Goal: Task Accomplishment & Management: Complete application form

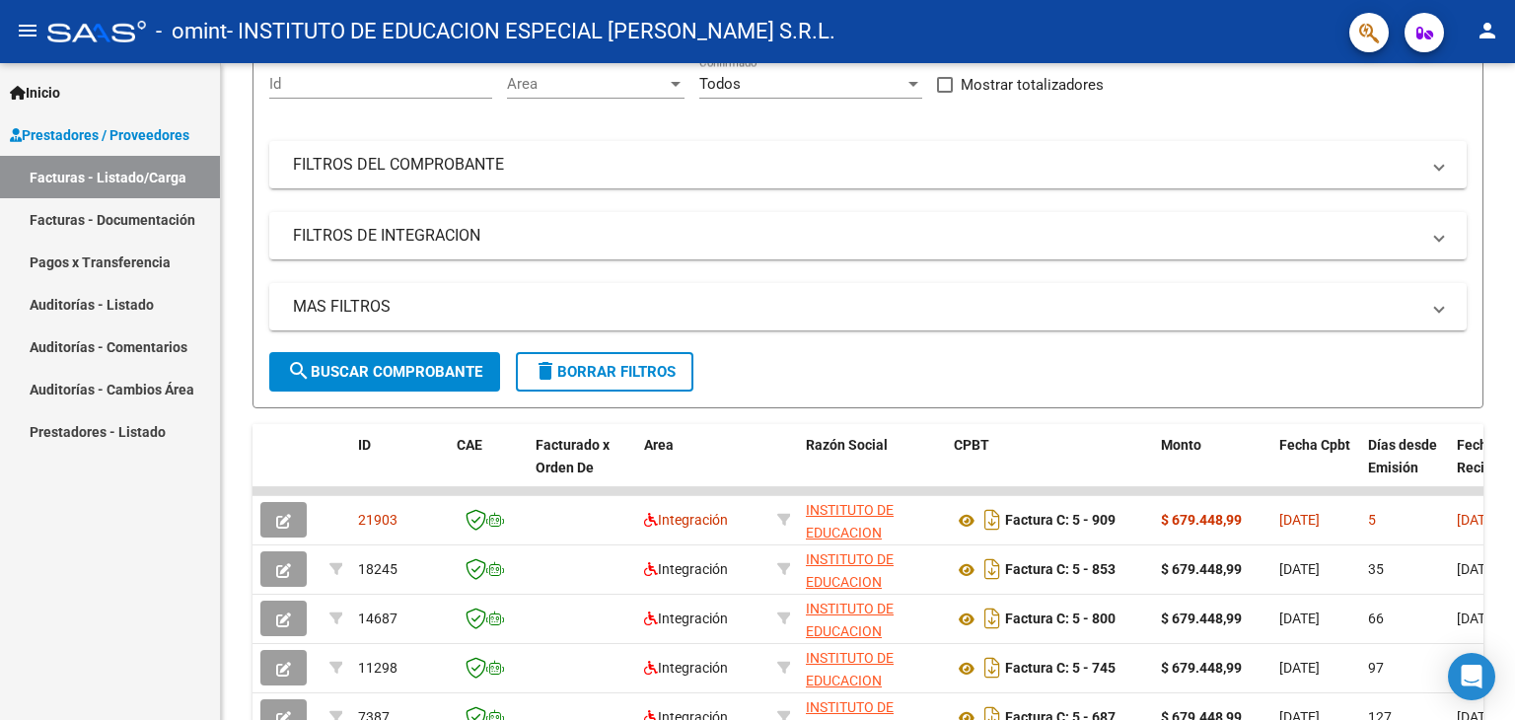
scroll to position [201, 0]
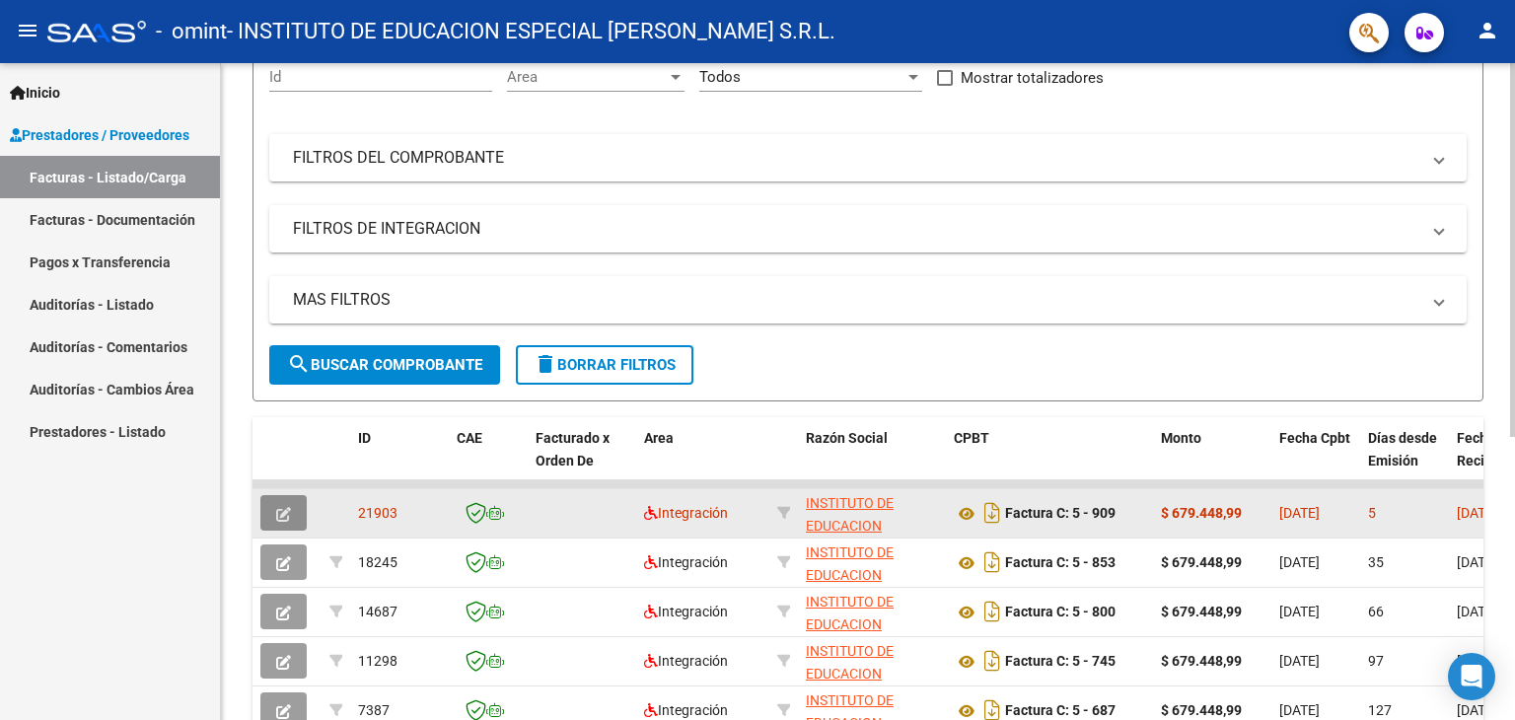
click at [283, 510] on icon "button" at bounding box center [283, 514] width 15 height 15
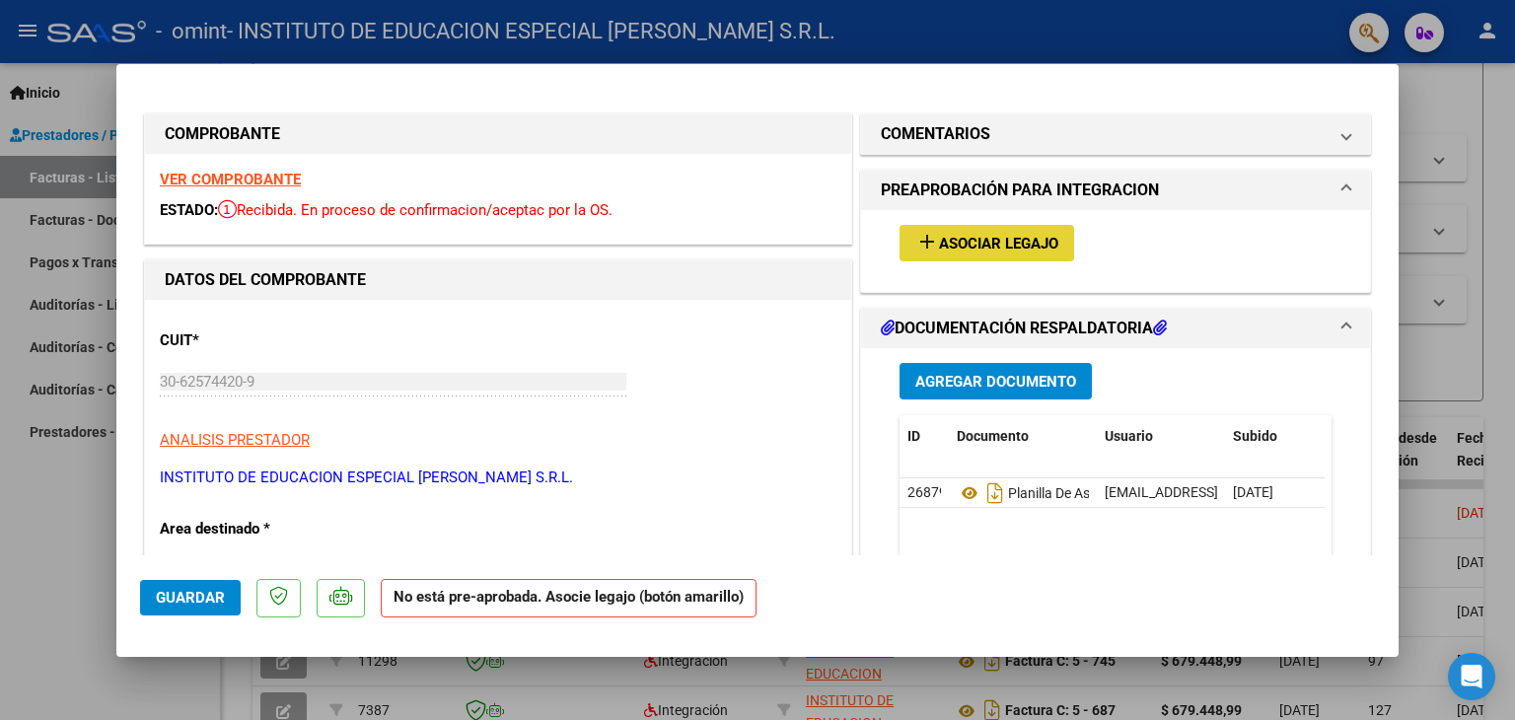
click at [951, 229] on button "add Asociar Legajo" at bounding box center [986, 243] width 175 height 36
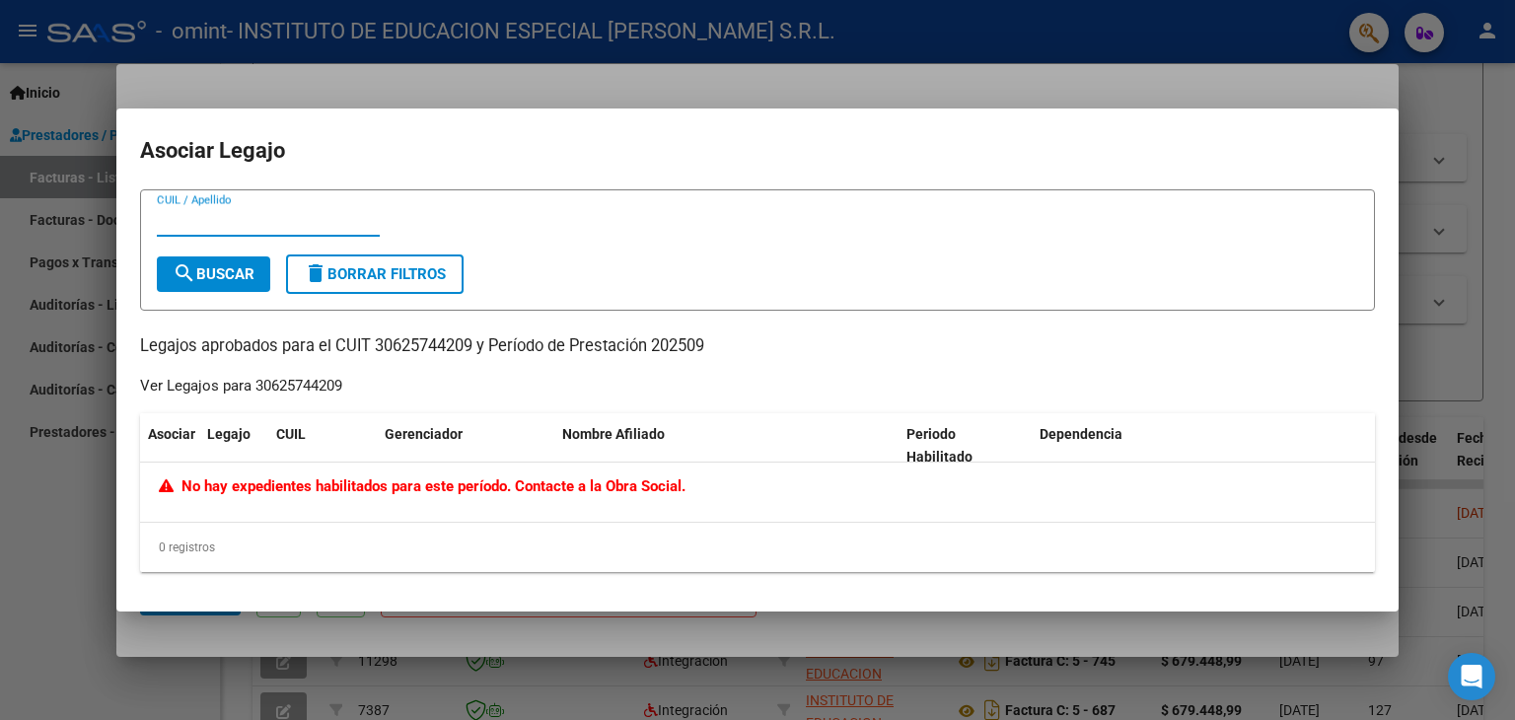
click at [75, 475] on div at bounding box center [757, 360] width 1515 height 720
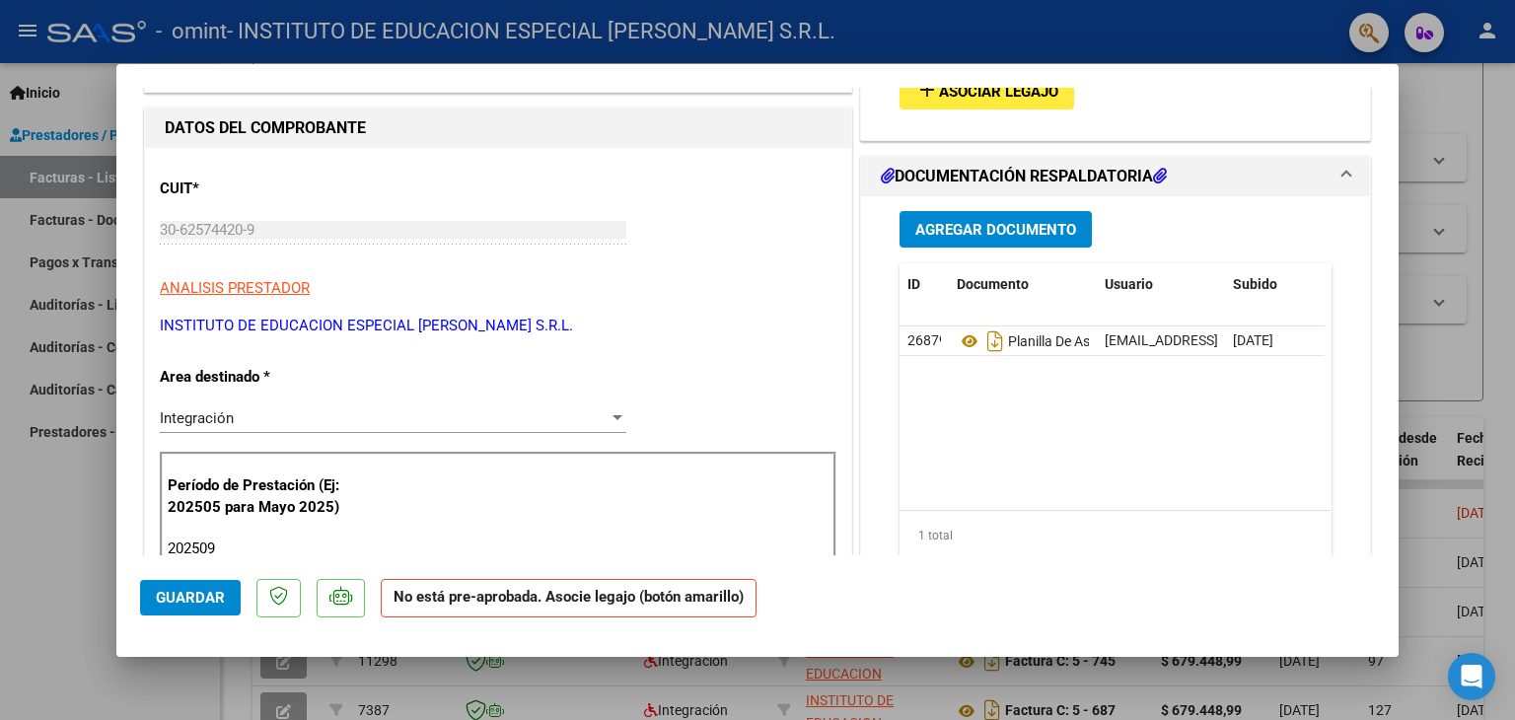
scroll to position [0, 0]
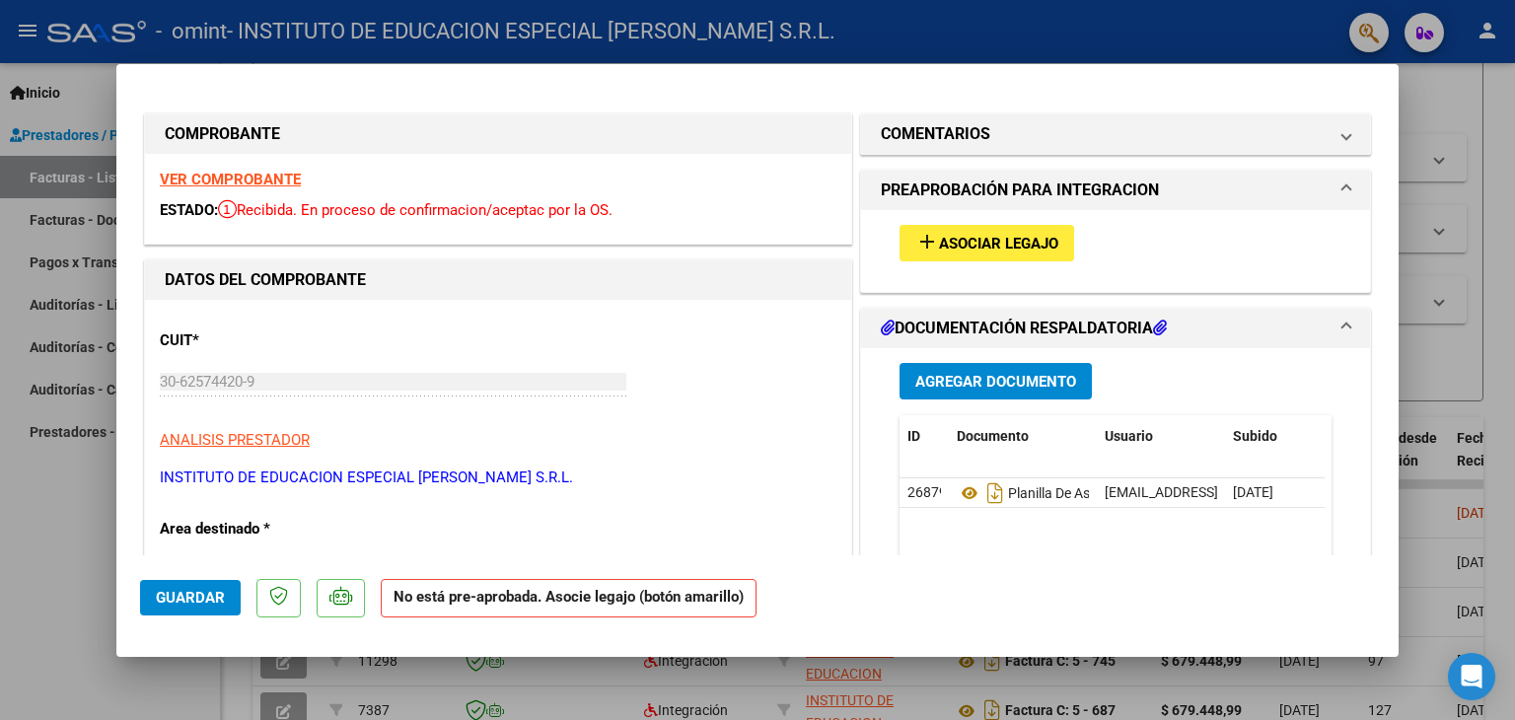
click at [187, 175] on strong "VER COMPROBANTE" at bounding box center [230, 180] width 141 height 18
click at [939, 246] on span "Asociar Legajo" at bounding box center [998, 244] width 119 height 18
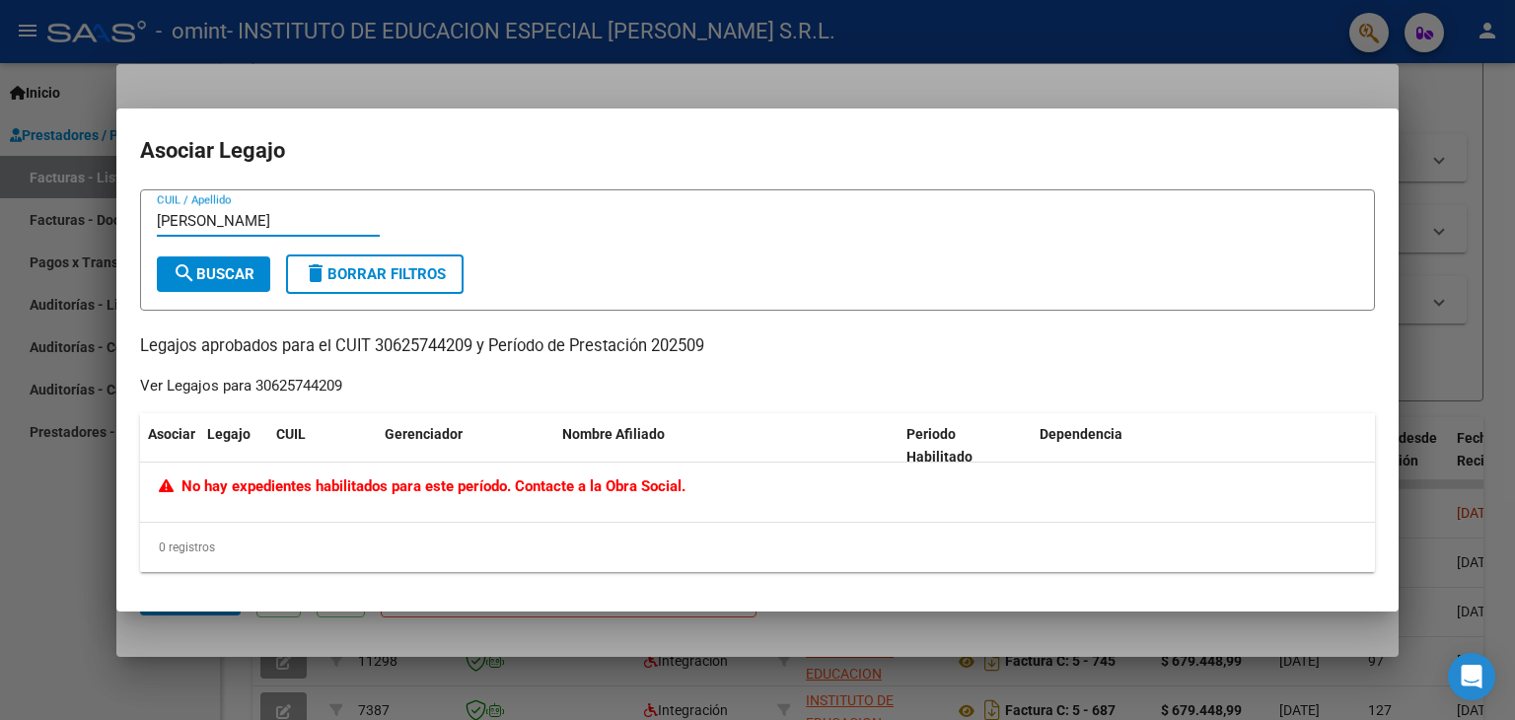
type input "[PERSON_NAME]"
click at [217, 265] on span "search Buscar" at bounding box center [214, 274] width 82 height 18
click at [171, 481] on icon at bounding box center [170, 485] width 23 height 15
click at [61, 501] on div at bounding box center [757, 360] width 1515 height 720
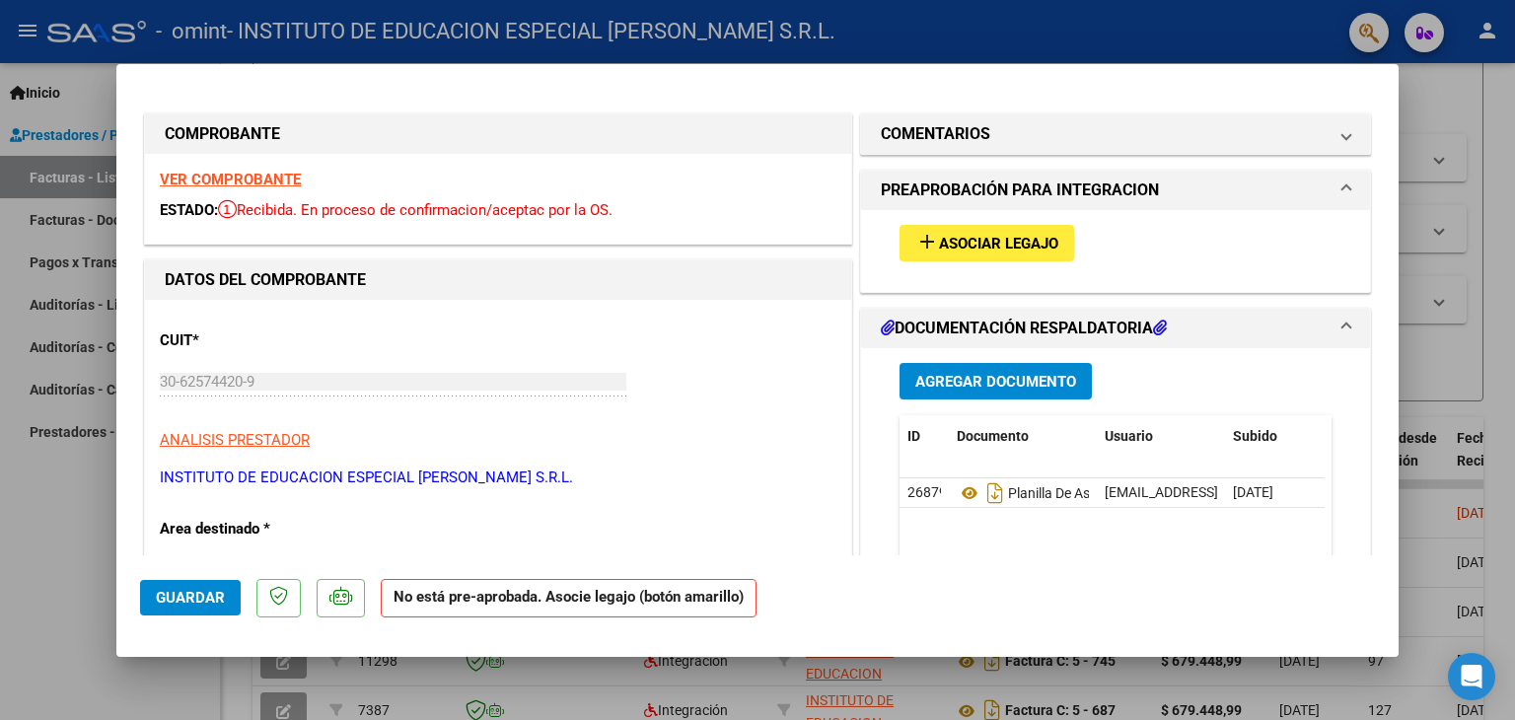
click at [962, 235] on span "Asociar Legajo" at bounding box center [998, 244] width 119 height 18
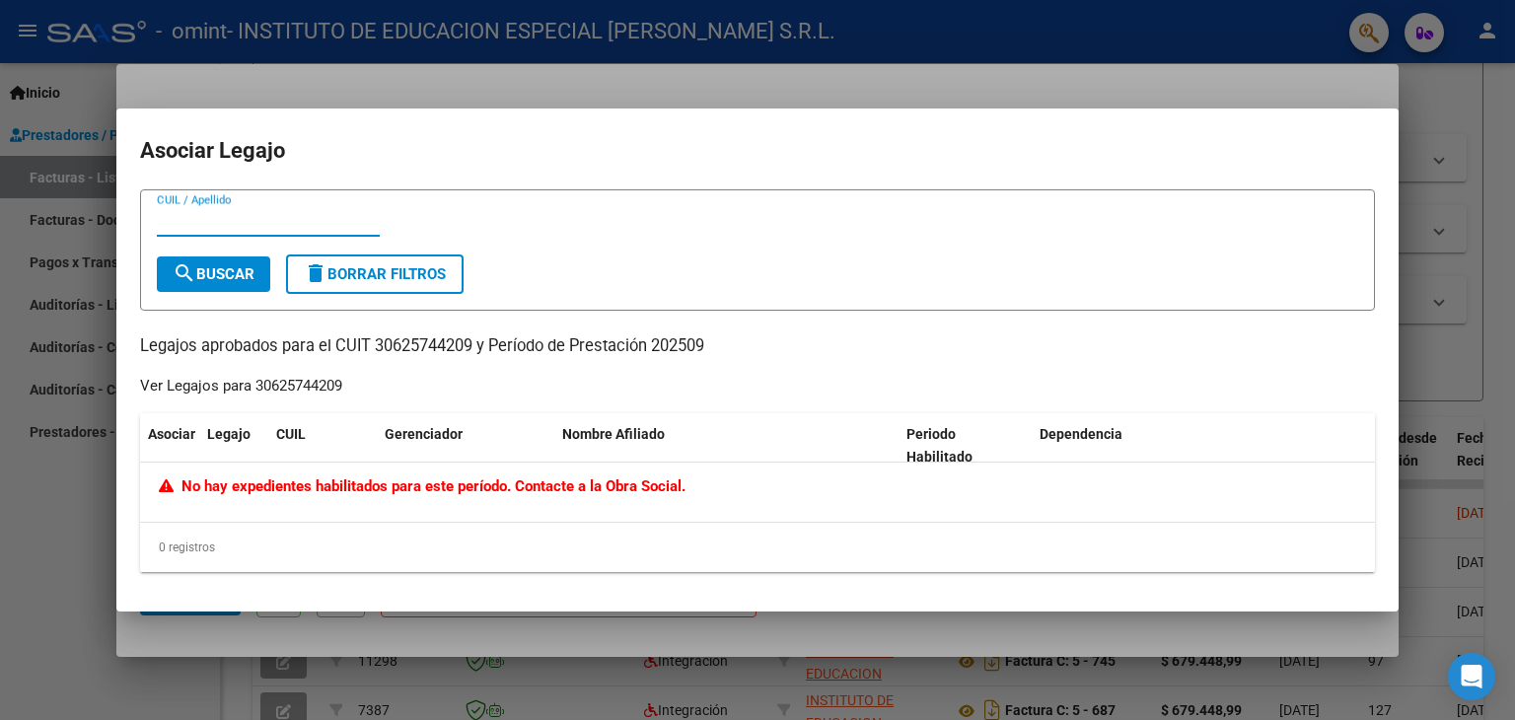
click at [183, 263] on mat-icon "search" at bounding box center [185, 273] width 24 height 24
click at [1440, 145] on div at bounding box center [757, 360] width 1515 height 720
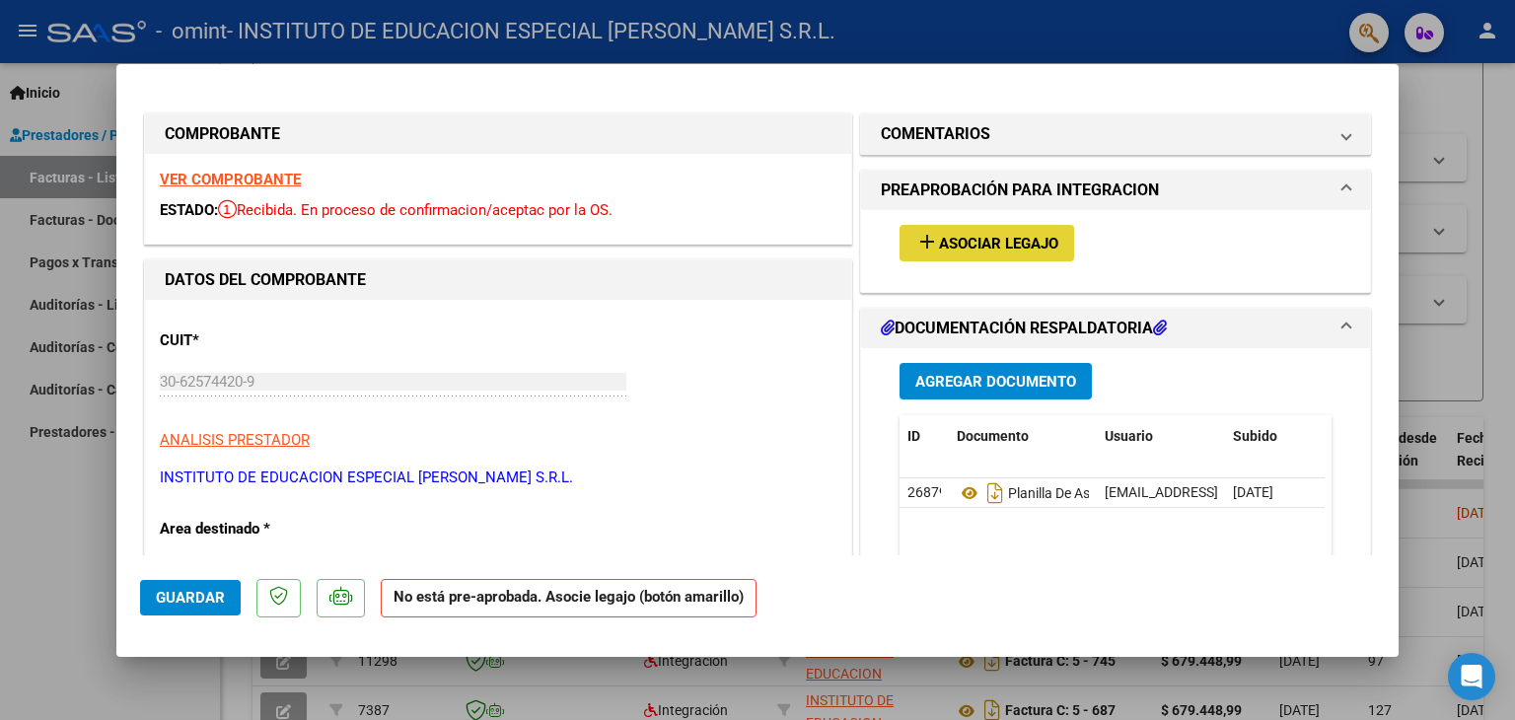
click at [997, 247] on span "Asociar Legajo" at bounding box center [998, 244] width 119 height 18
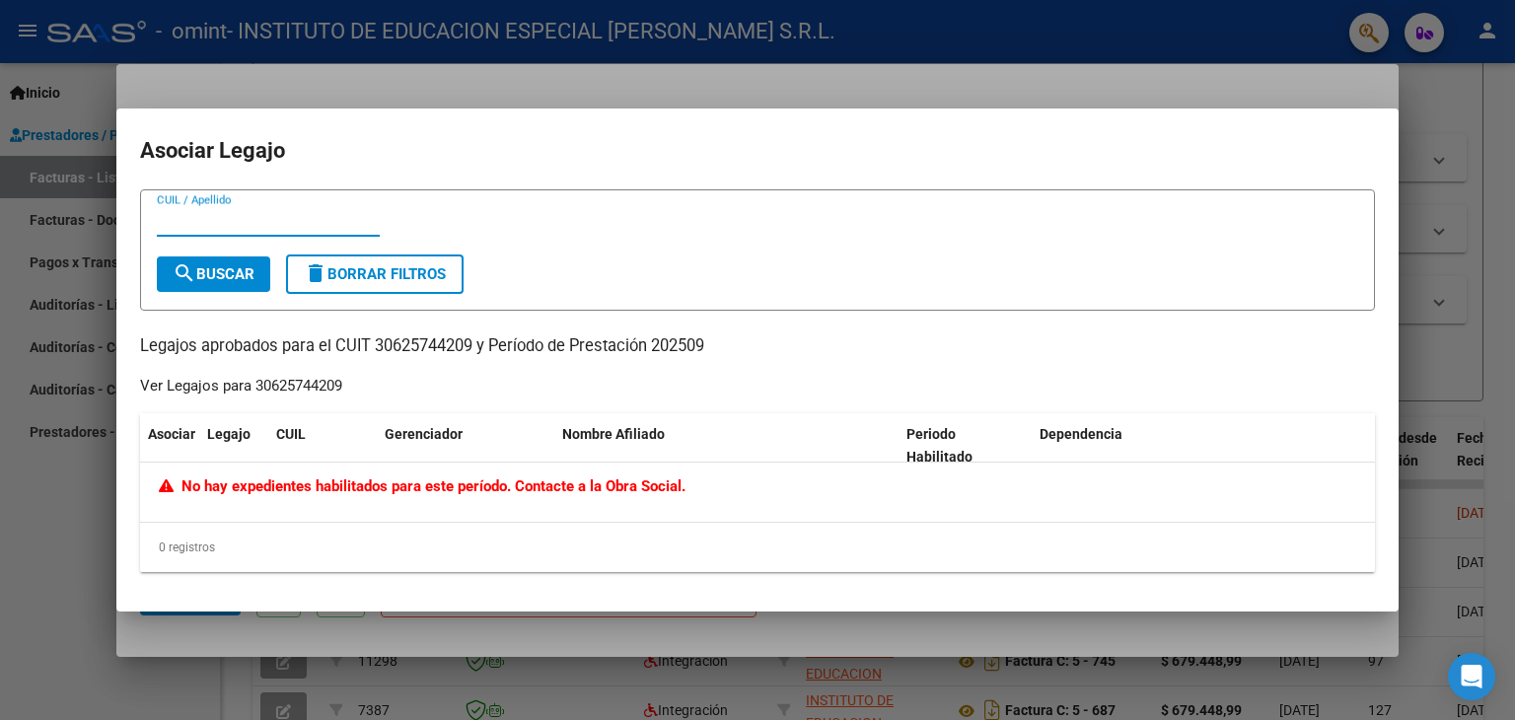
click at [1454, 259] on div at bounding box center [757, 360] width 1515 height 720
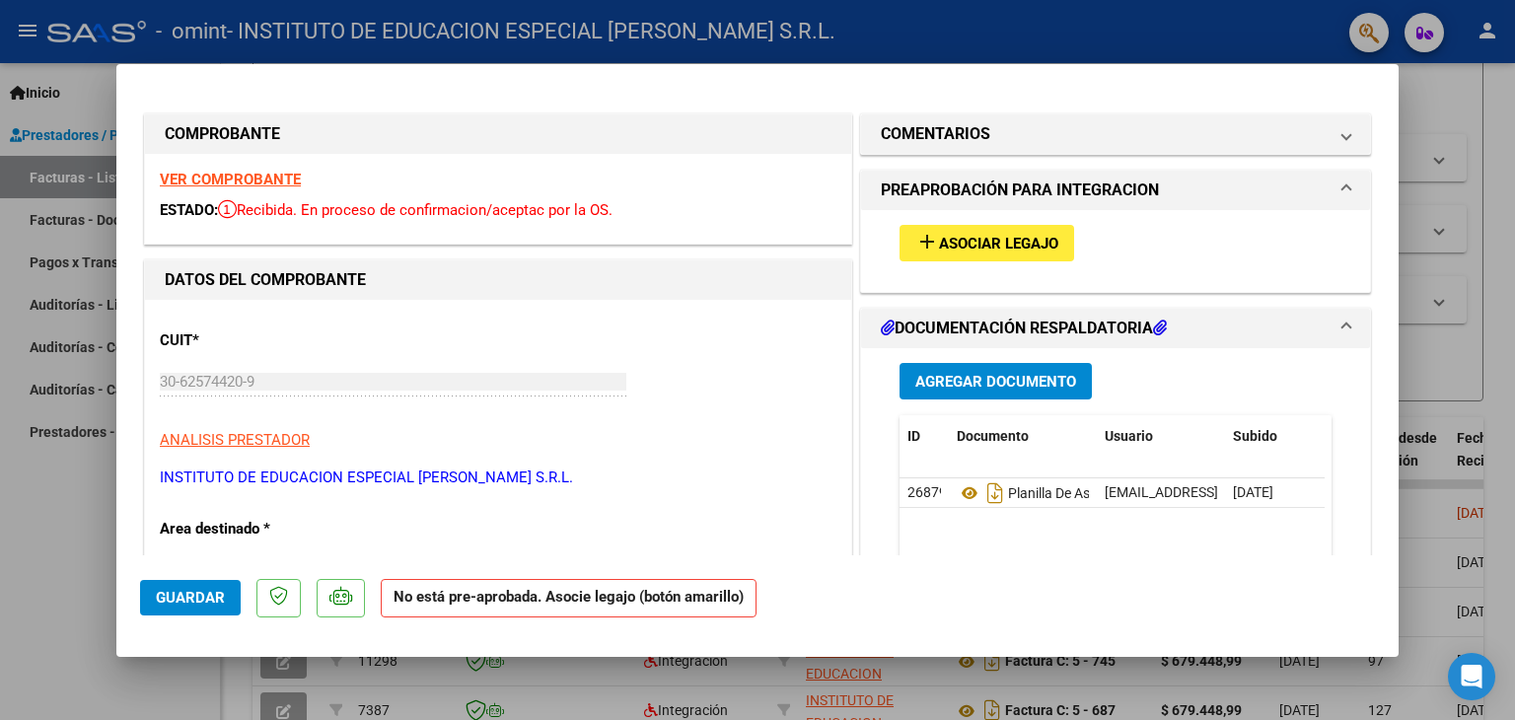
click at [1479, 351] on div at bounding box center [757, 360] width 1515 height 720
type input "$ 0,00"
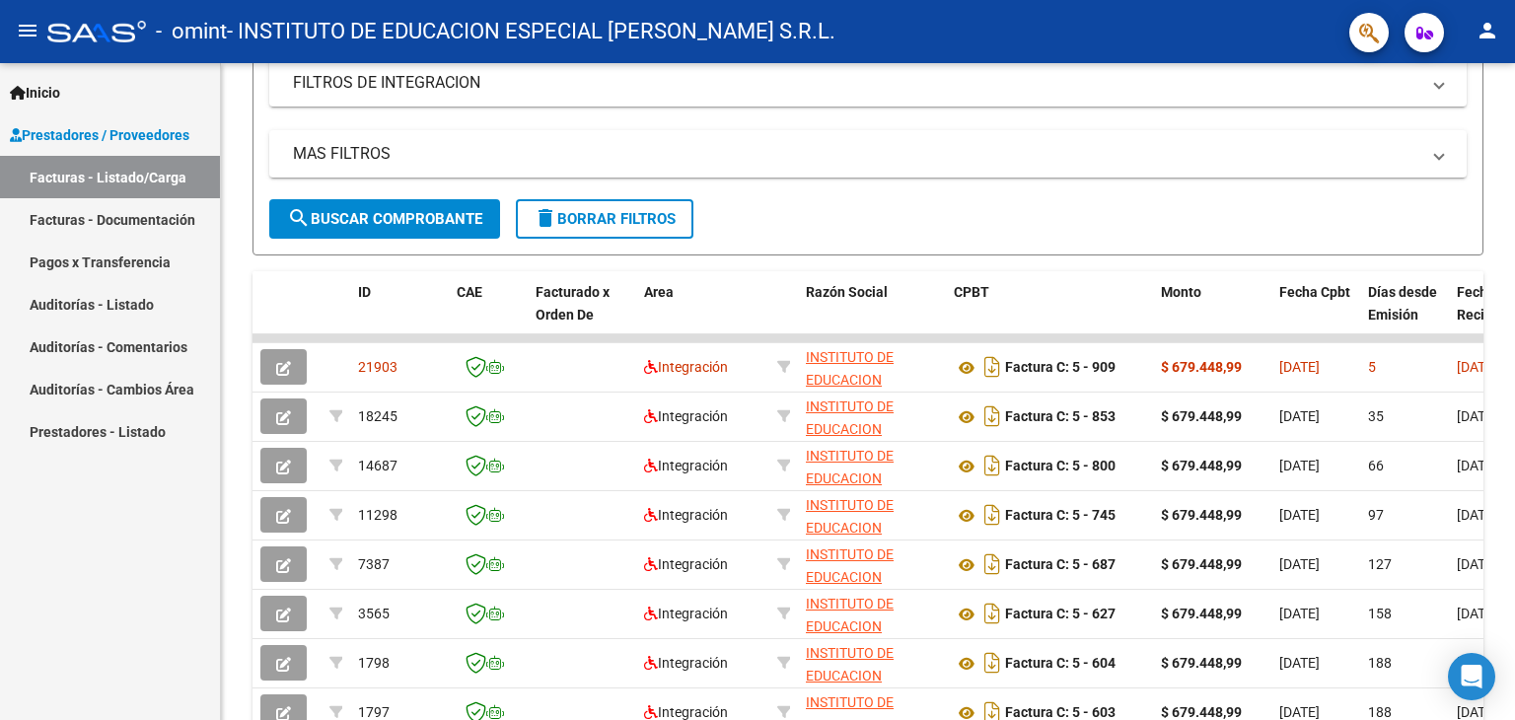
scroll to position [351, 0]
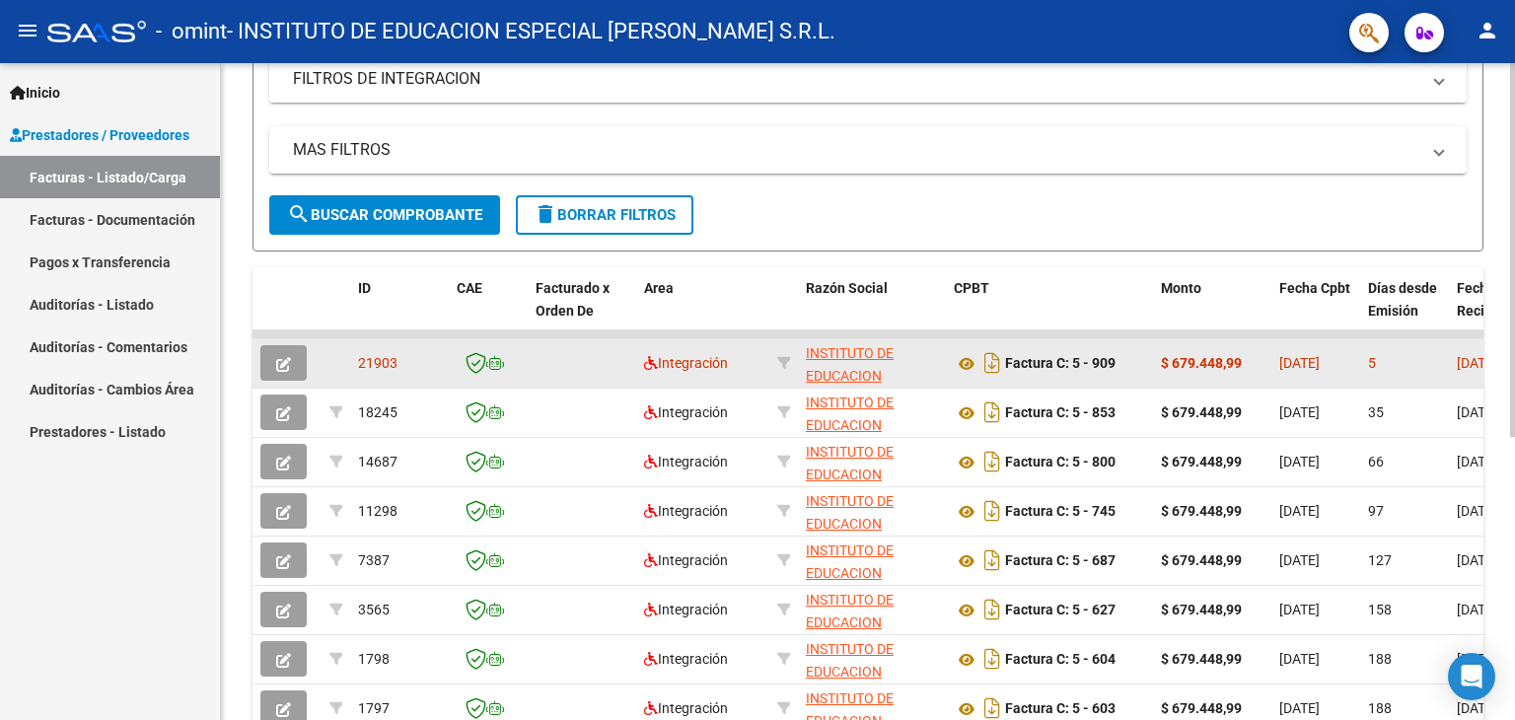
click at [283, 359] on icon "button" at bounding box center [283, 364] width 15 height 15
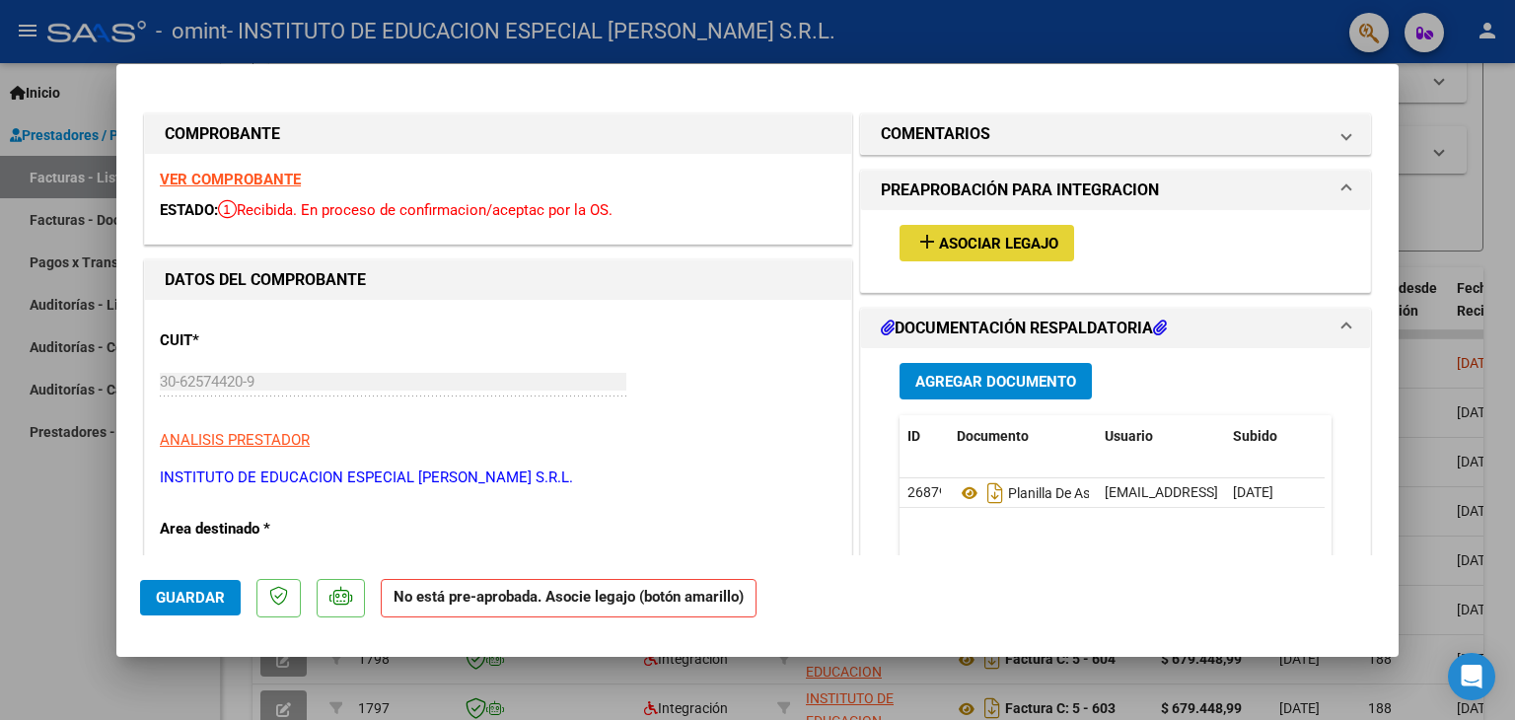
click at [984, 244] on span "Asociar Legajo" at bounding box center [998, 244] width 119 height 18
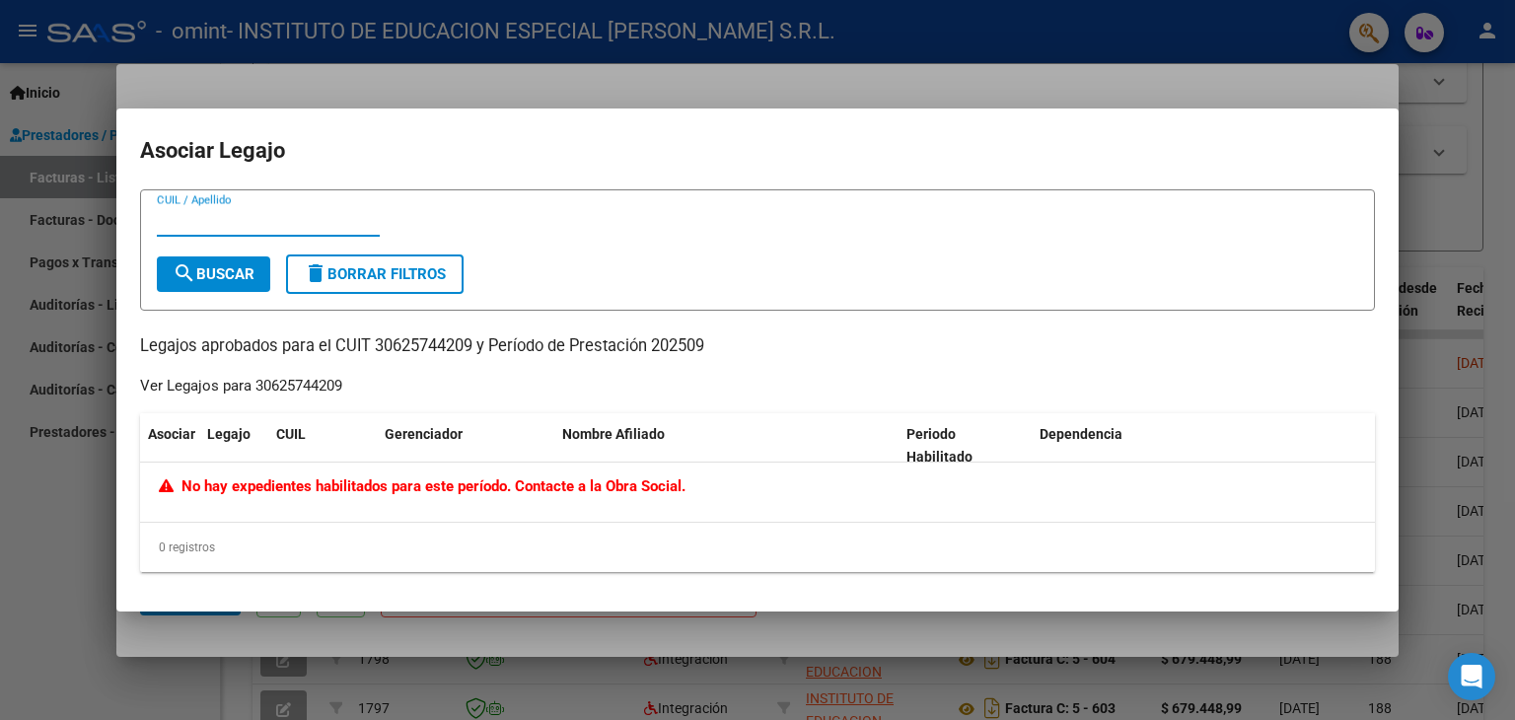
click at [1483, 223] on div at bounding box center [757, 360] width 1515 height 720
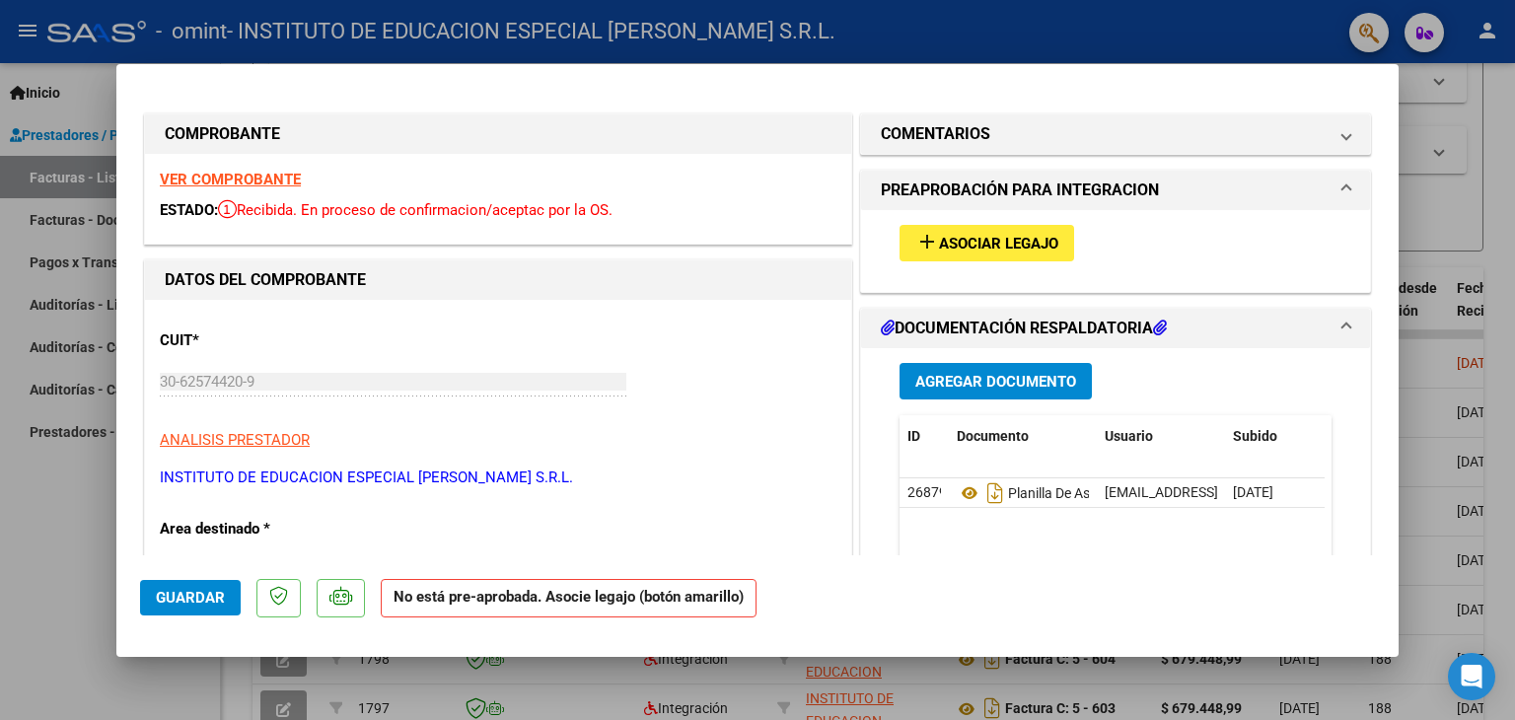
click at [56, 527] on div at bounding box center [757, 360] width 1515 height 720
type input "$ 0,00"
